Goal: Transaction & Acquisition: Download file/media

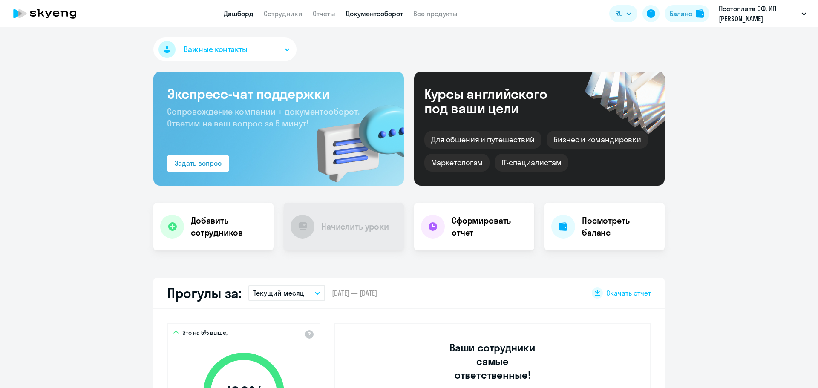
click at [358, 15] on link "Документооборот" at bounding box center [375, 13] width 58 height 9
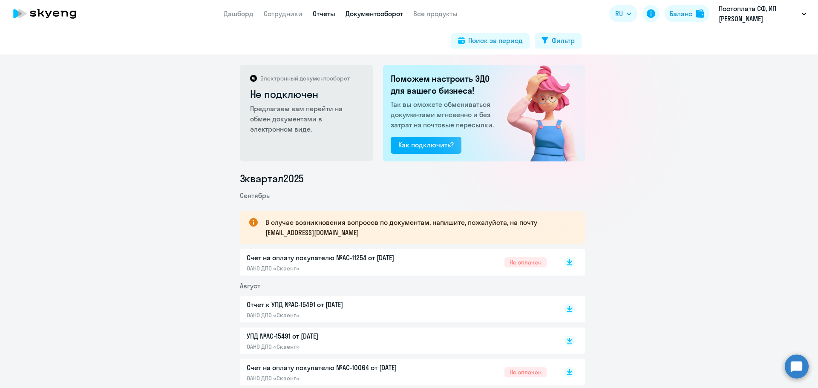
click at [326, 11] on link "Отчеты" at bounding box center [324, 13] width 23 height 9
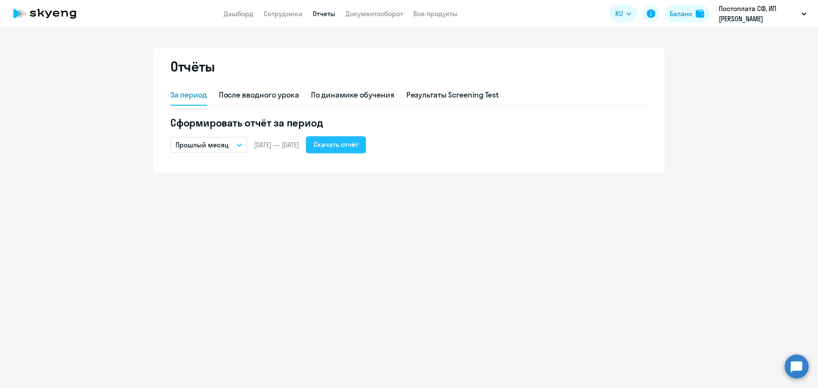
click at [358, 140] on div "Скачать отчёт" at bounding box center [336, 144] width 45 height 10
click at [353, 16] on link "Документооборот" at bounding box center [375, 13] width 58 height 9
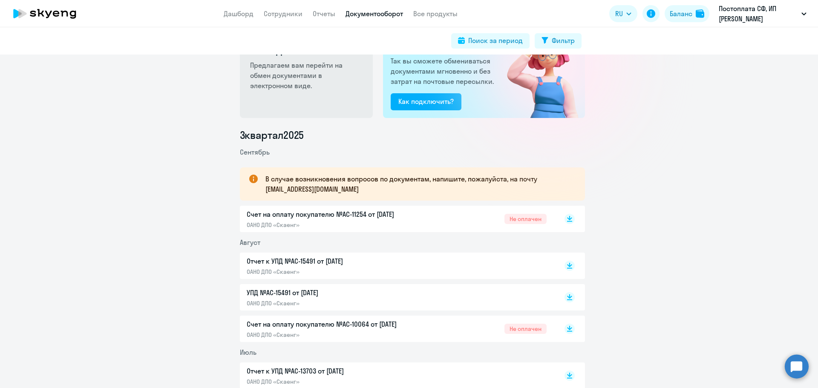
scroll to position [43, 0]
click at [568, 267] on rect at bounding box center [570, 266] width 10 height 10
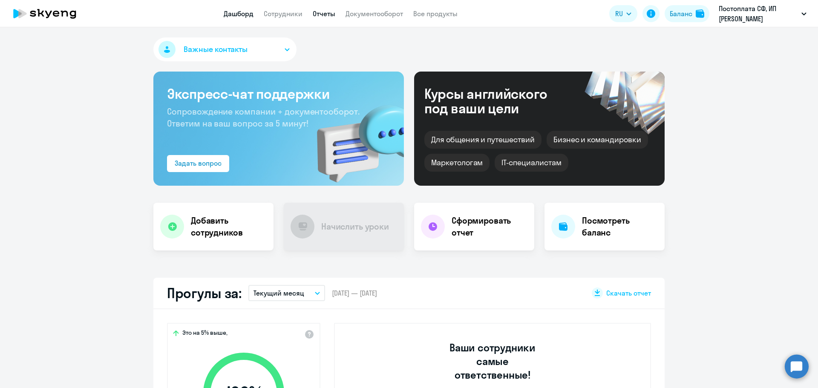
click at [318, 14] on link "Отчеты" at bounding box center [324, 13] width 23 height 9
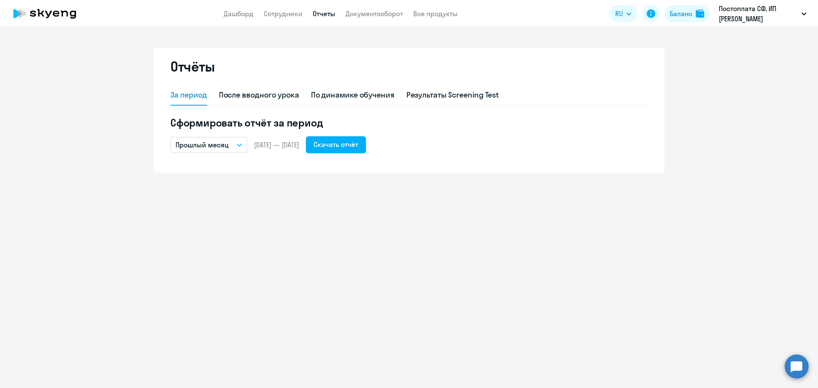
click at [355, 18] on app-menu-item-link "Документооборот" at bounding box center [375, 14] width 58 height 11
click at [358, 14] on link "Документооборот" at bounding box center [375, 13] width 58 height 9
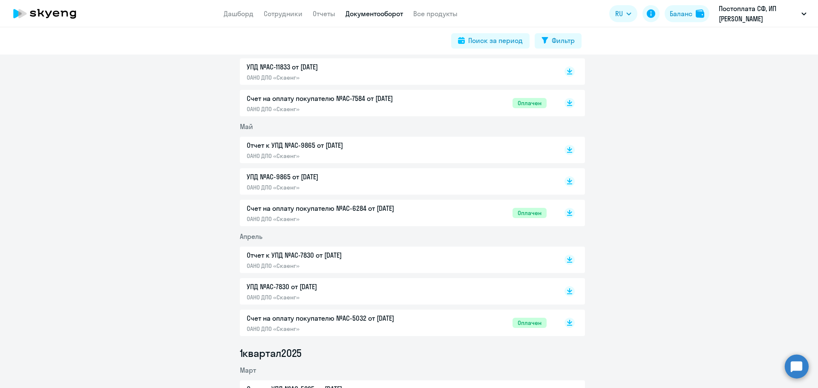
scroll to position [514, 0]
click at [565, 181] on rect at bounding box center [570, 181] width 10 height 10
click at [567, 148] on rect at bounding box center [570, 149] width 10 height 10
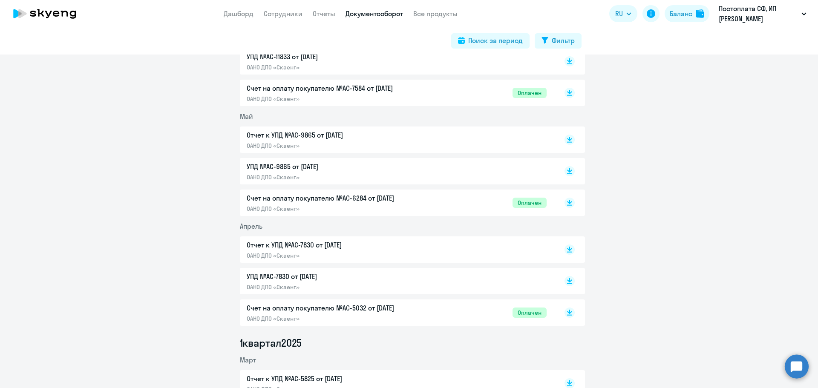
scroll to position [523, 0]
click at [565, 250] on rect at bounding box center [570, 250] width 10 height 10
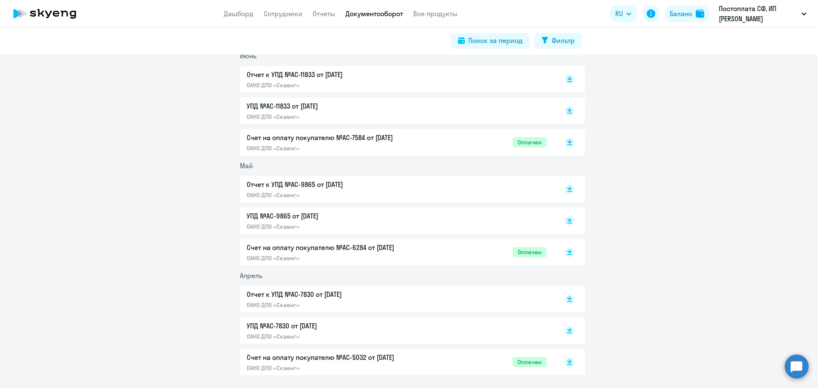
scroll to position [474, 0]
click at [567, 189] on icon at bounding box center [569, 188] width 5 height 4
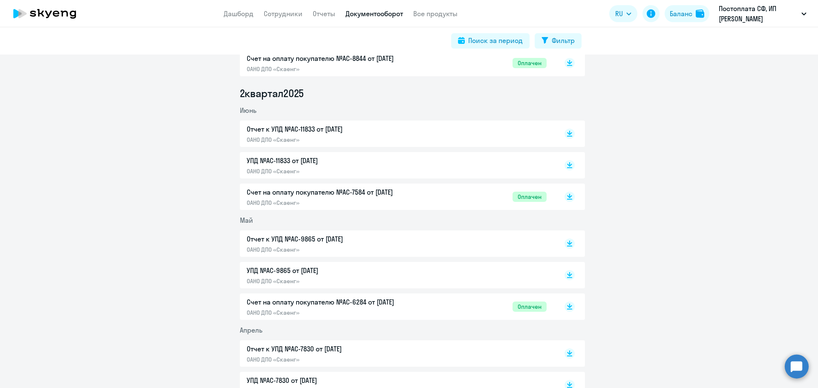
scroll to position [387, 0]
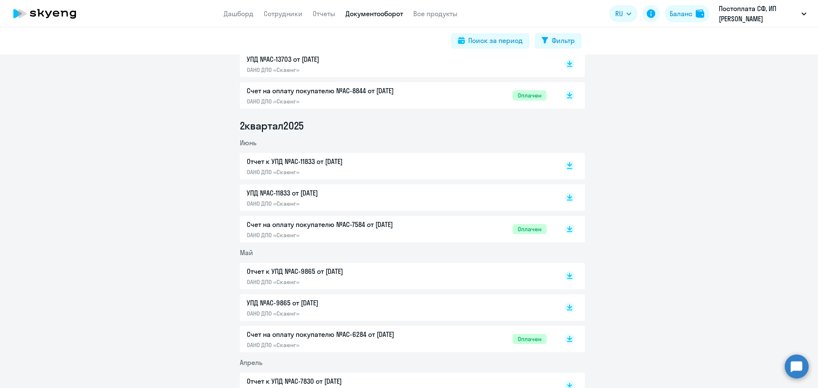
click at [568, 166] on rect at bounding box center [570, 166] width 10 height 10
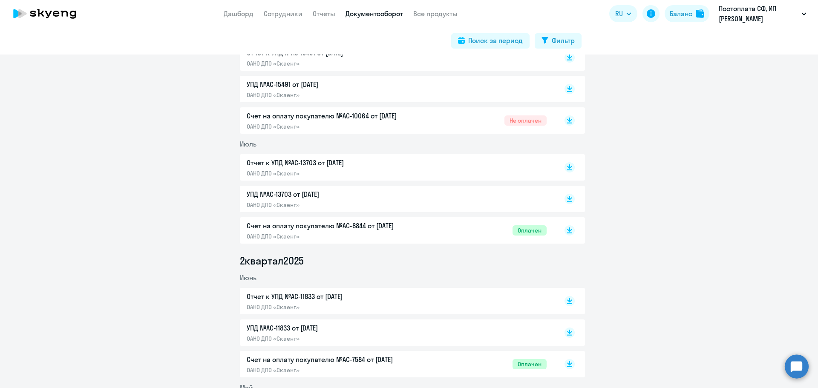
scroll to position [251, 0]
click at [567, 165] on icon at bounding box center [569, 166] width 5 height 4
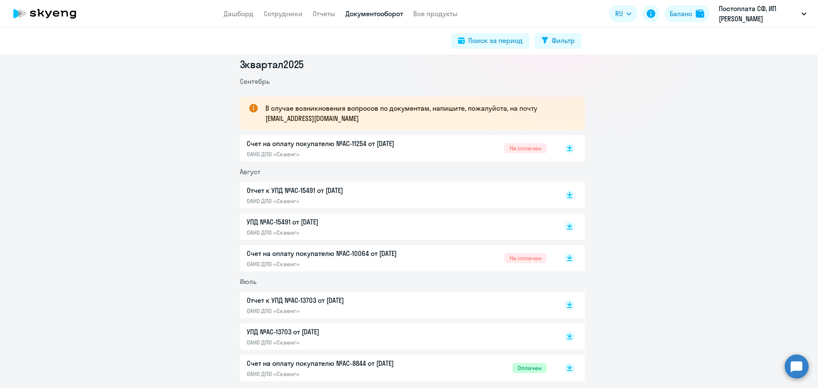
scroll to position [95, 0]
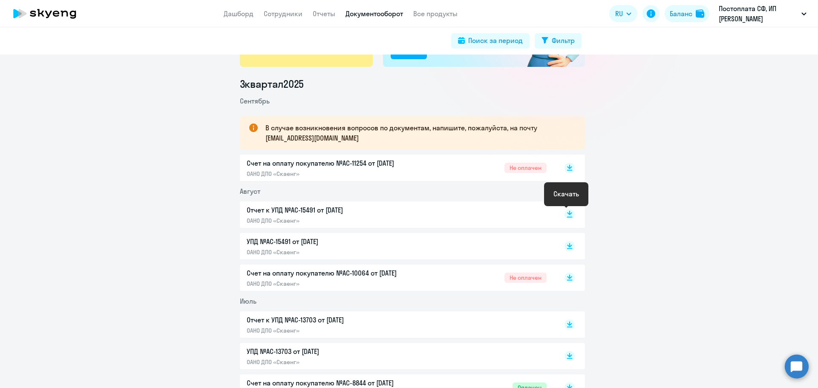
click at [567, 216] on rect at bounding box center [570, 215] width 10 height 10
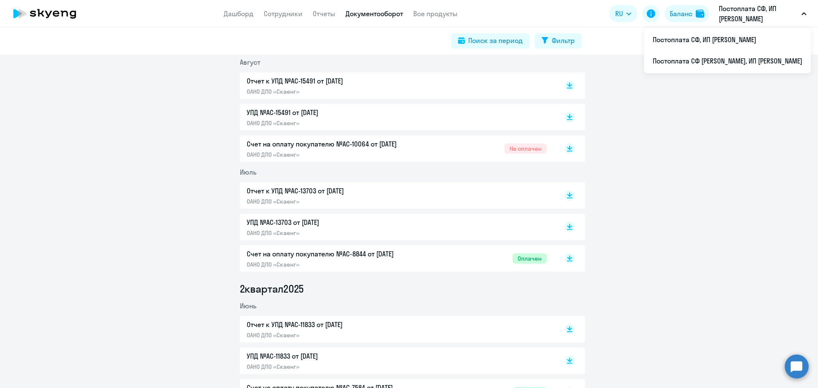
scroll to position [0, 0]
